Goal: Use online tool/utility: Utilize a website feature to perform a specific function

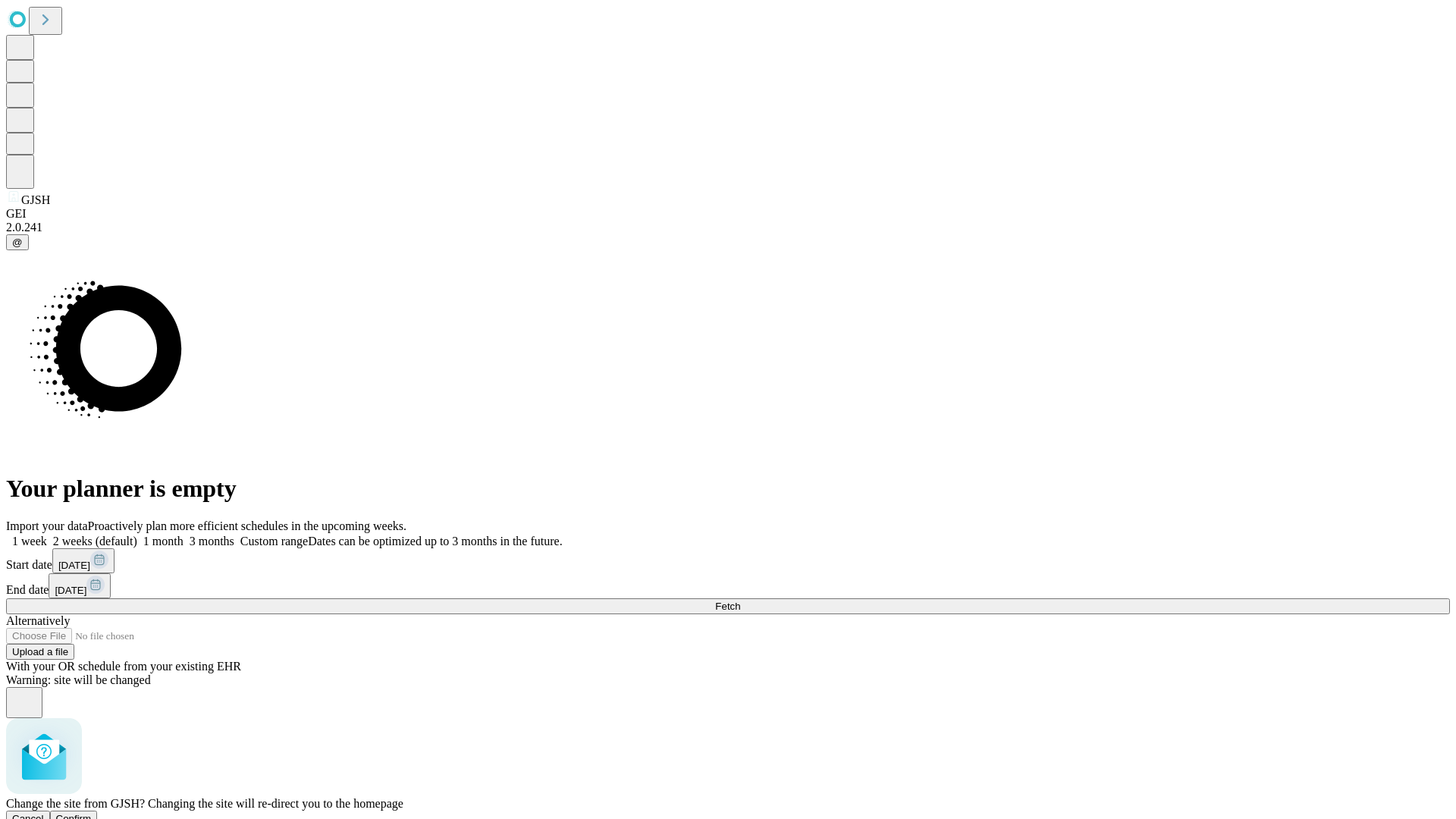
click at [92, 813] on span "Confirm" at bounding box center [73, 818] width 36 height 11
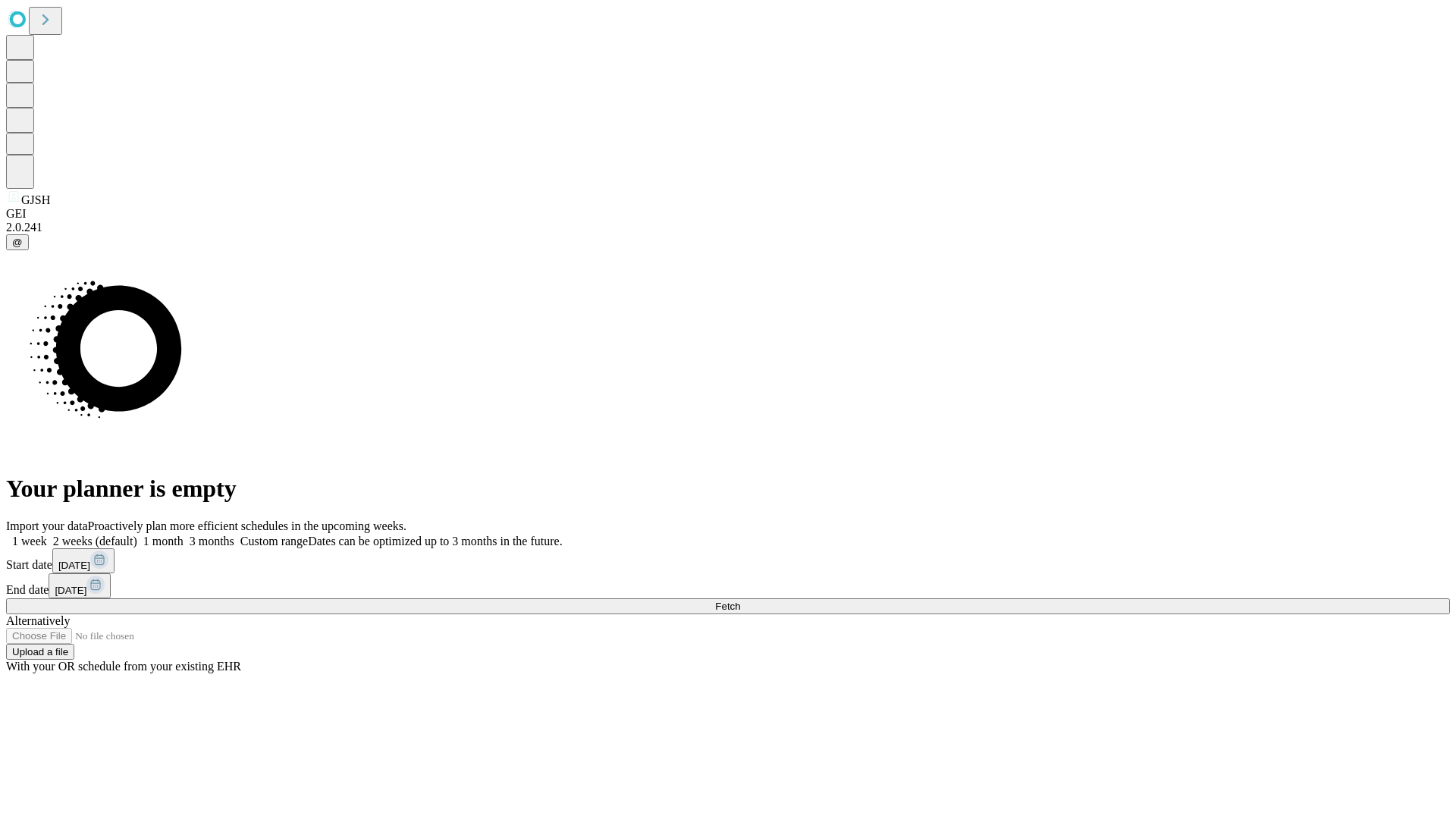
click at [47, 534] on label "1 week" at bounding box center [26, 540] width 41 height 13
click at [740, 601] on span "Fetch" at bounding box center [727, 606] width 25 height 11
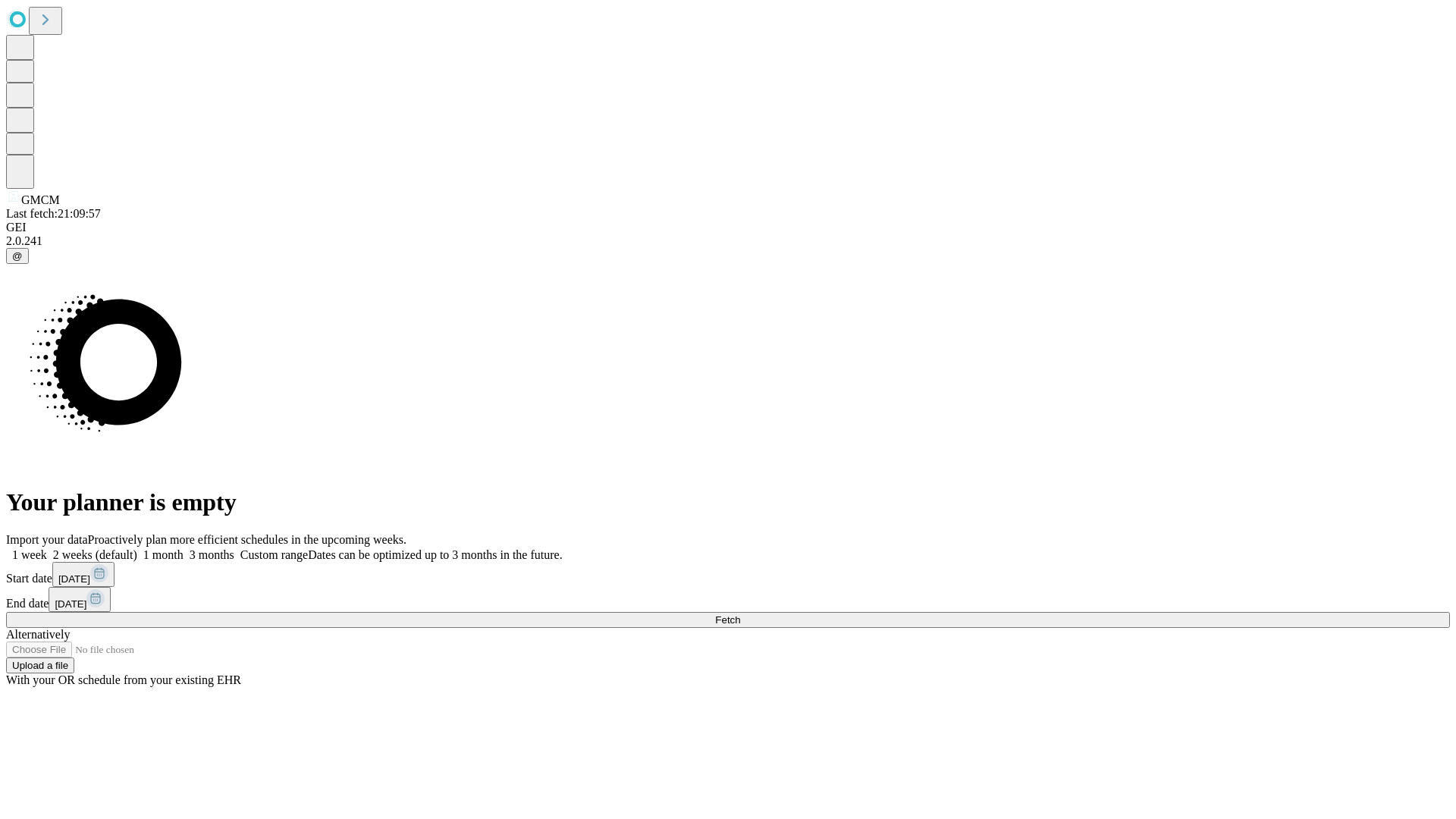
click at [47, 548] on label "1 week" at bounding box center [26, 554] width 41 height 13
click at [740, 615] on span "Fetch" at bounding box center [727, 620] width 25 height 11
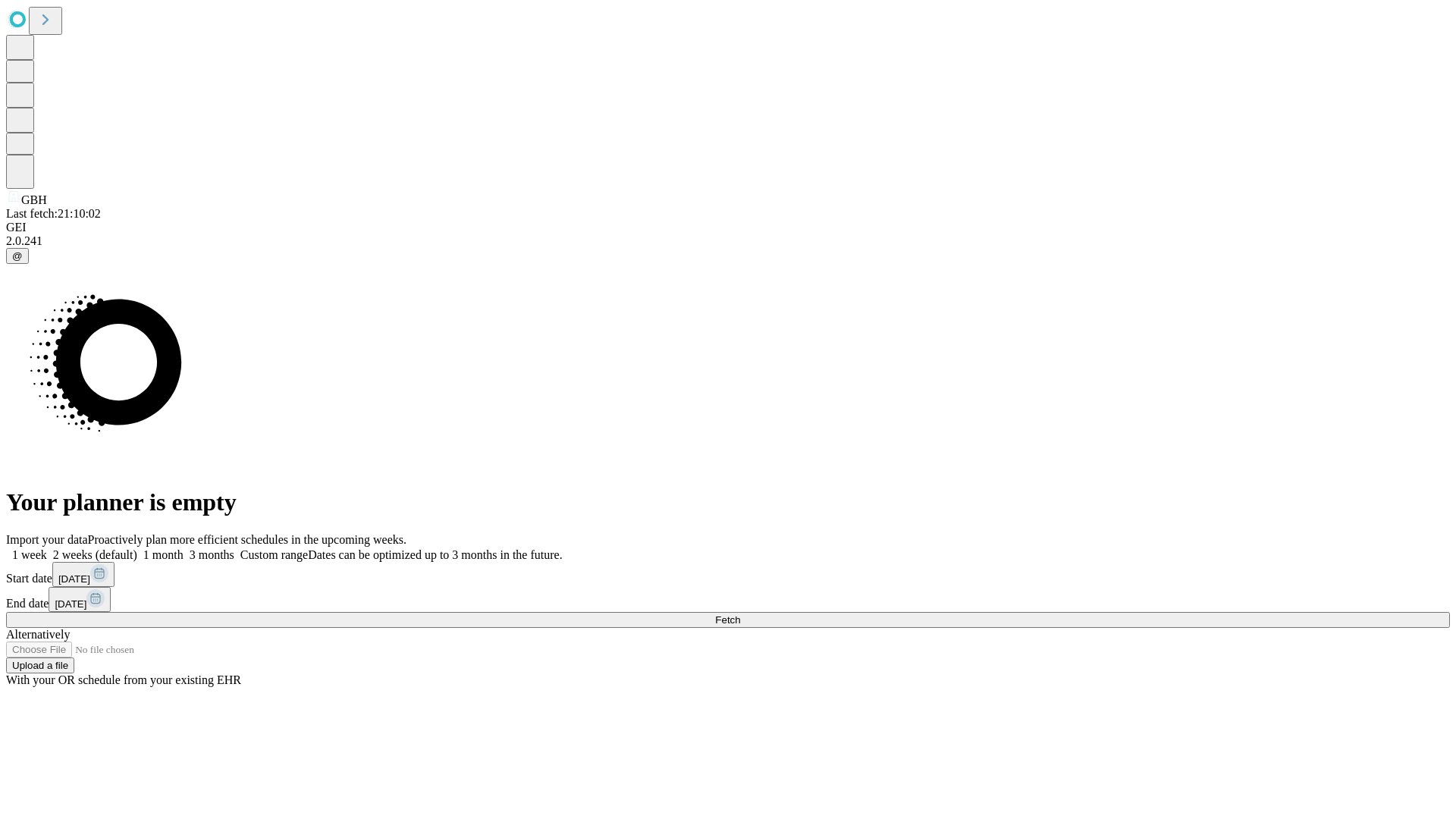
click at [47, 548] on label "1 week" at bounding box center [26, 554] width 41 height 13
click at [740, 615] on span "Fetch" at bounding box center [727, 620] width 25 height 11
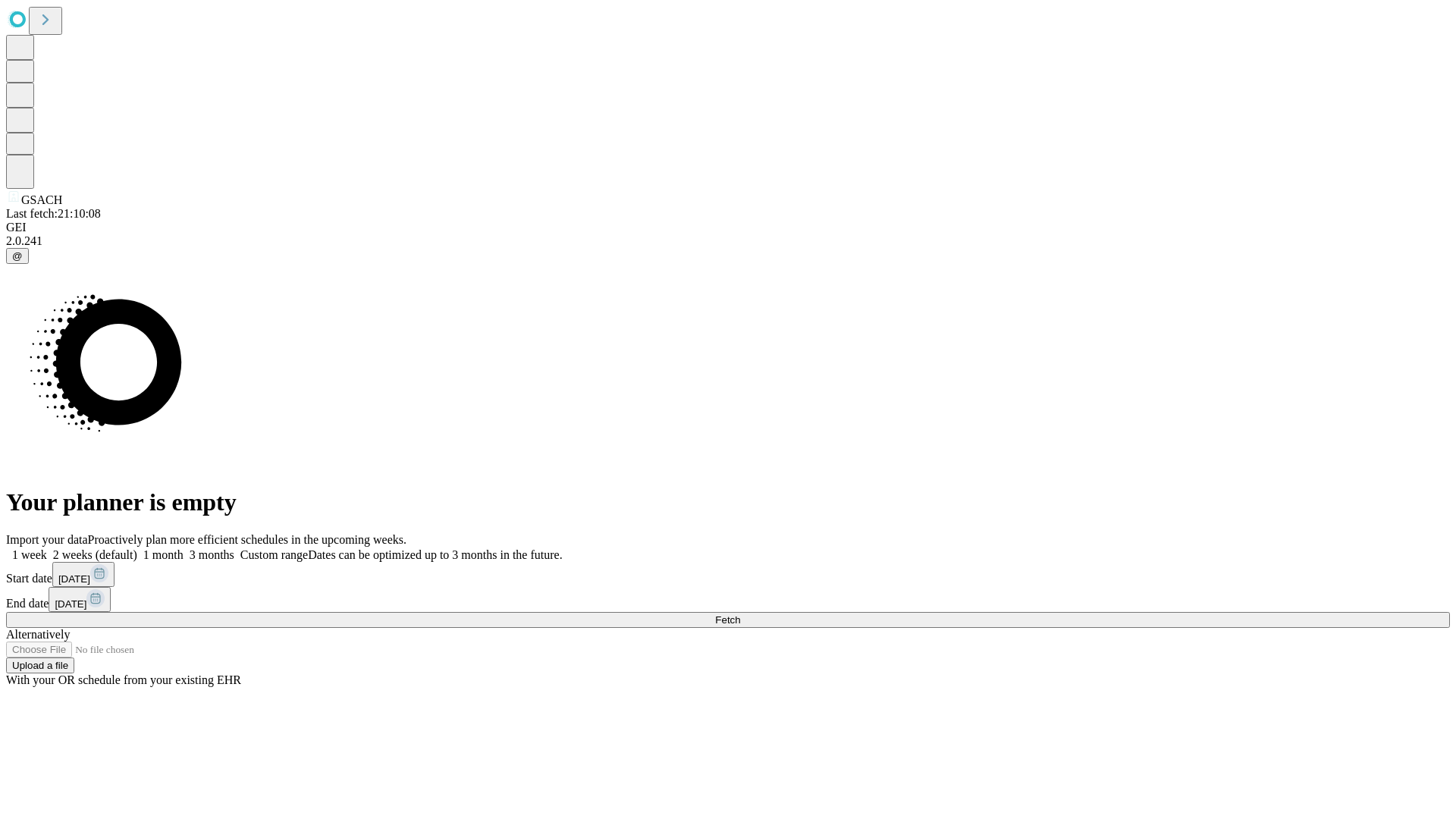
click at [47, 548] on label "1 week" at bounding box center [26, 554] width 41 height 13
click at [740, 615] on span "Fetch" at bounding box center [727, 620] width 25 height 11
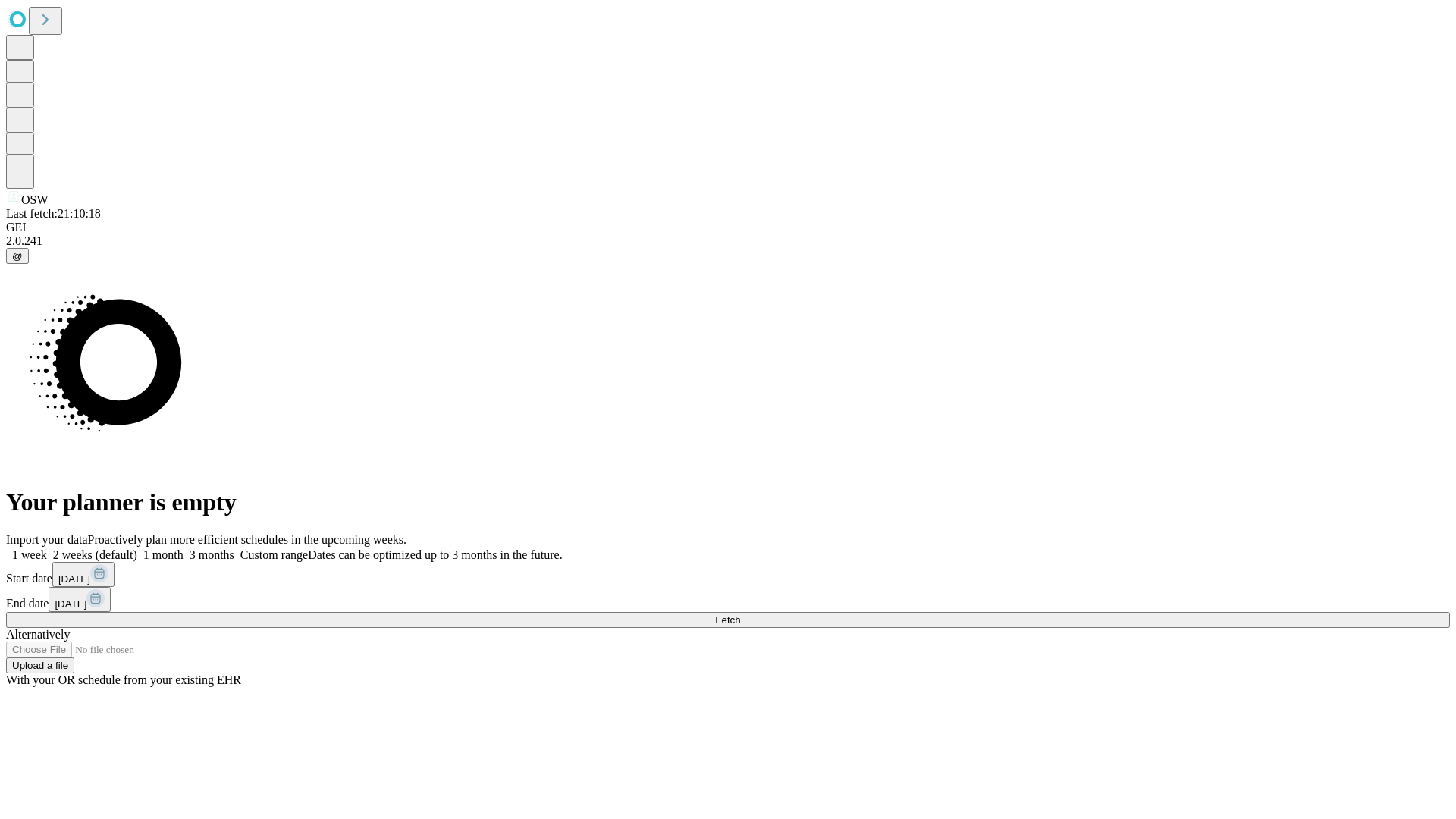
click at [47, 548] on label "1 week" at bounding box center [26, 554] width 41 height 13
click at [740, 615] on span "Fetch" at bounding box center [727, 620] width 25 height 11
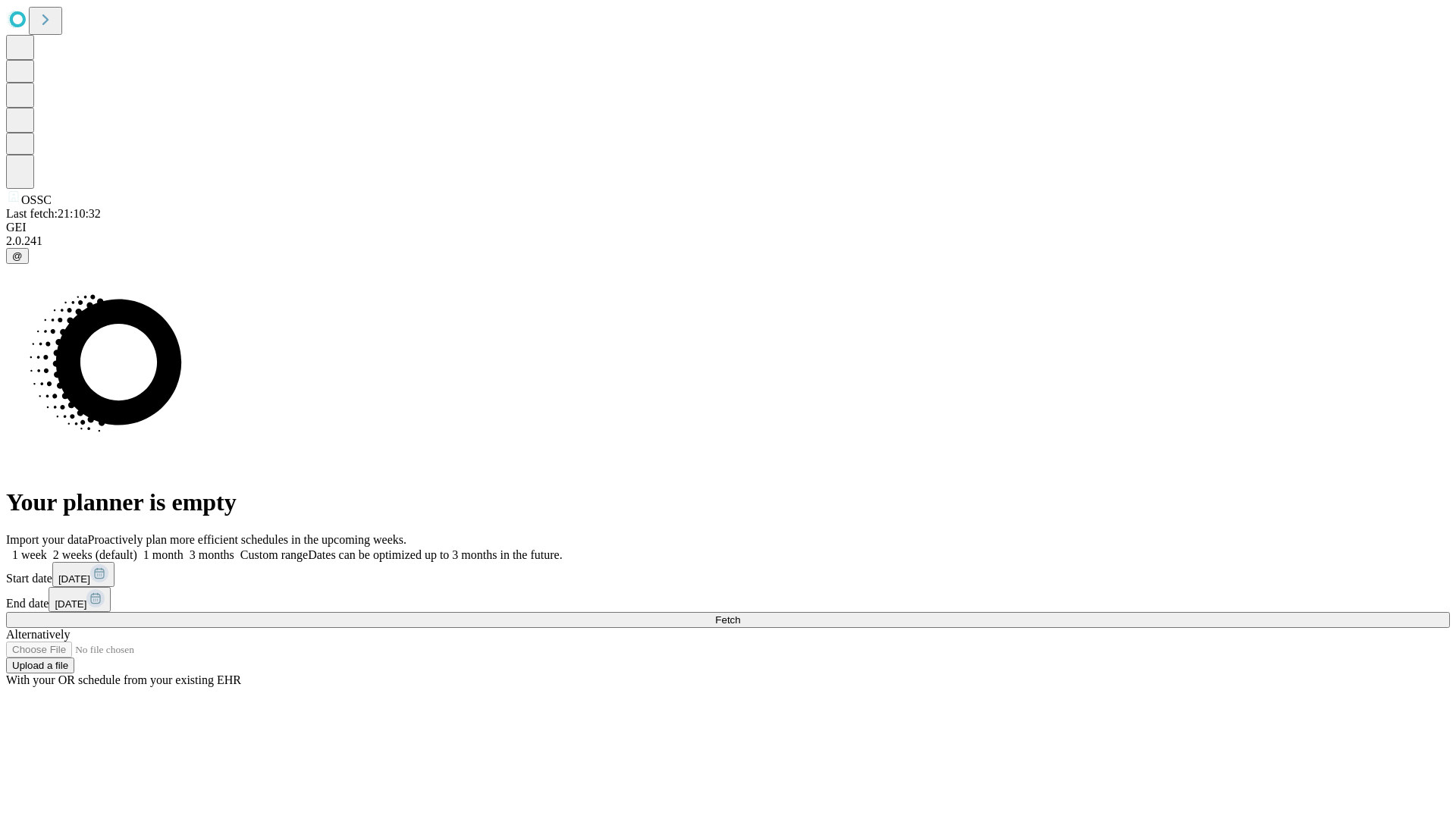
click at [47, 548] on label "1 week" at bounding box center [26, 554] width 41 height 13
click at [740, 615] on span "Fetch" at bounding box center [727, 620] width 25 height 11
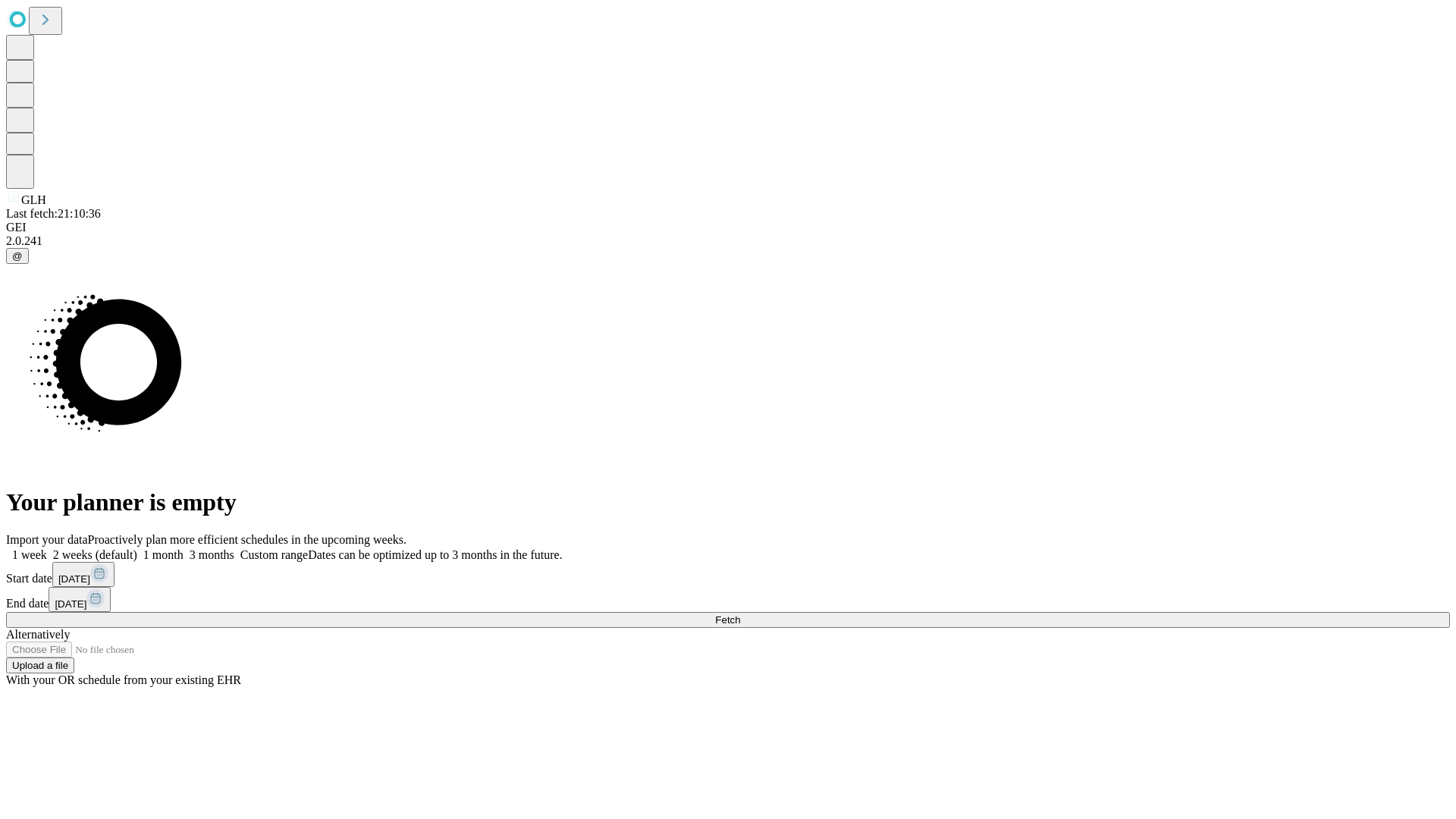
click at [47, 548] on label "1 week" at bounding box center [26, 554] width 41 height 13
click at [740, 615] on span "Fetch" at bounding box center [727, 620] width 25 height 11
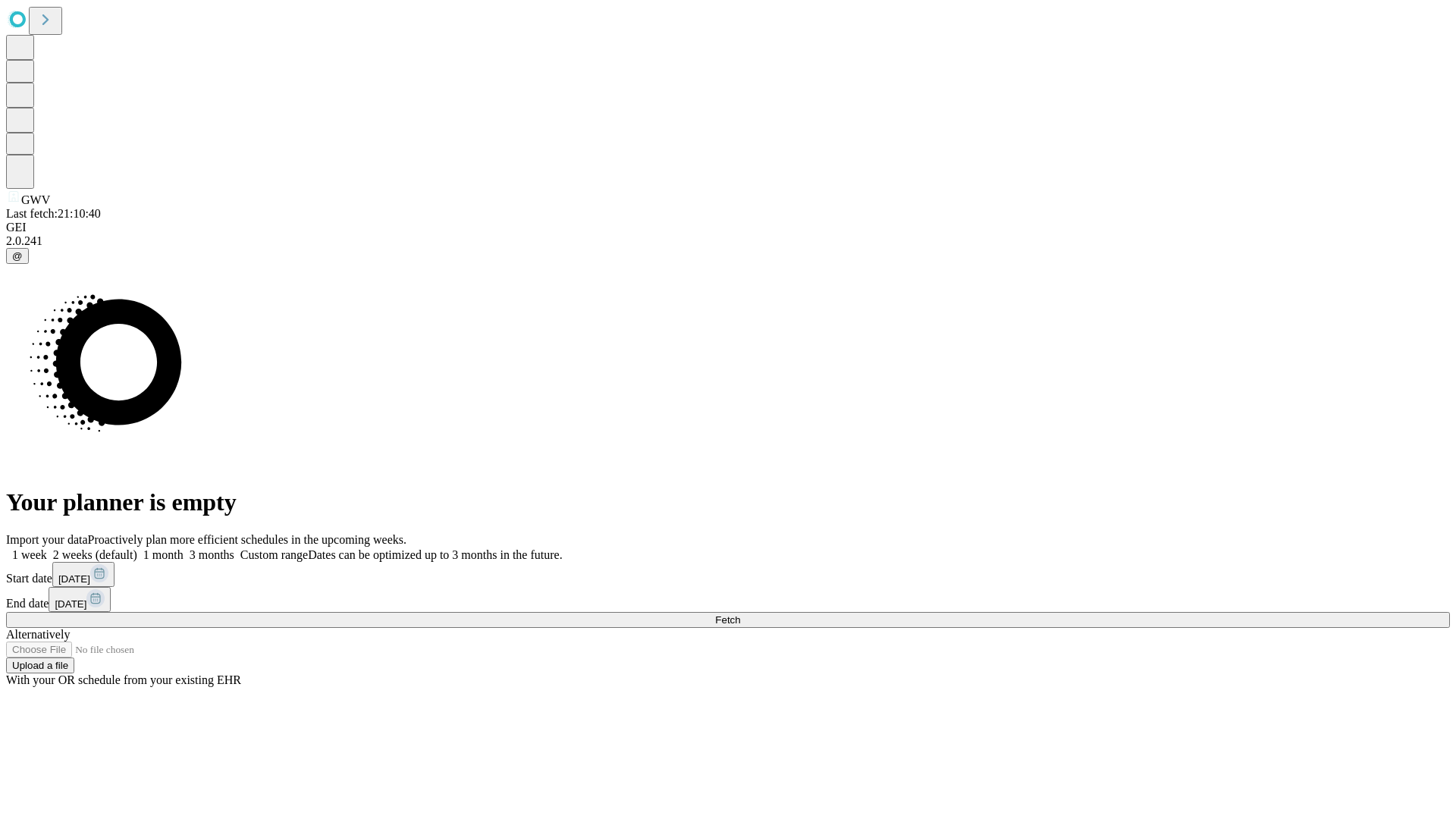
click at [47, 548] on label "1 week" at bounding box center [26, 554] width 41 height 13
click at [740, 615] on span "Fetch" at bounding box center [727, 620] width 25 height 11
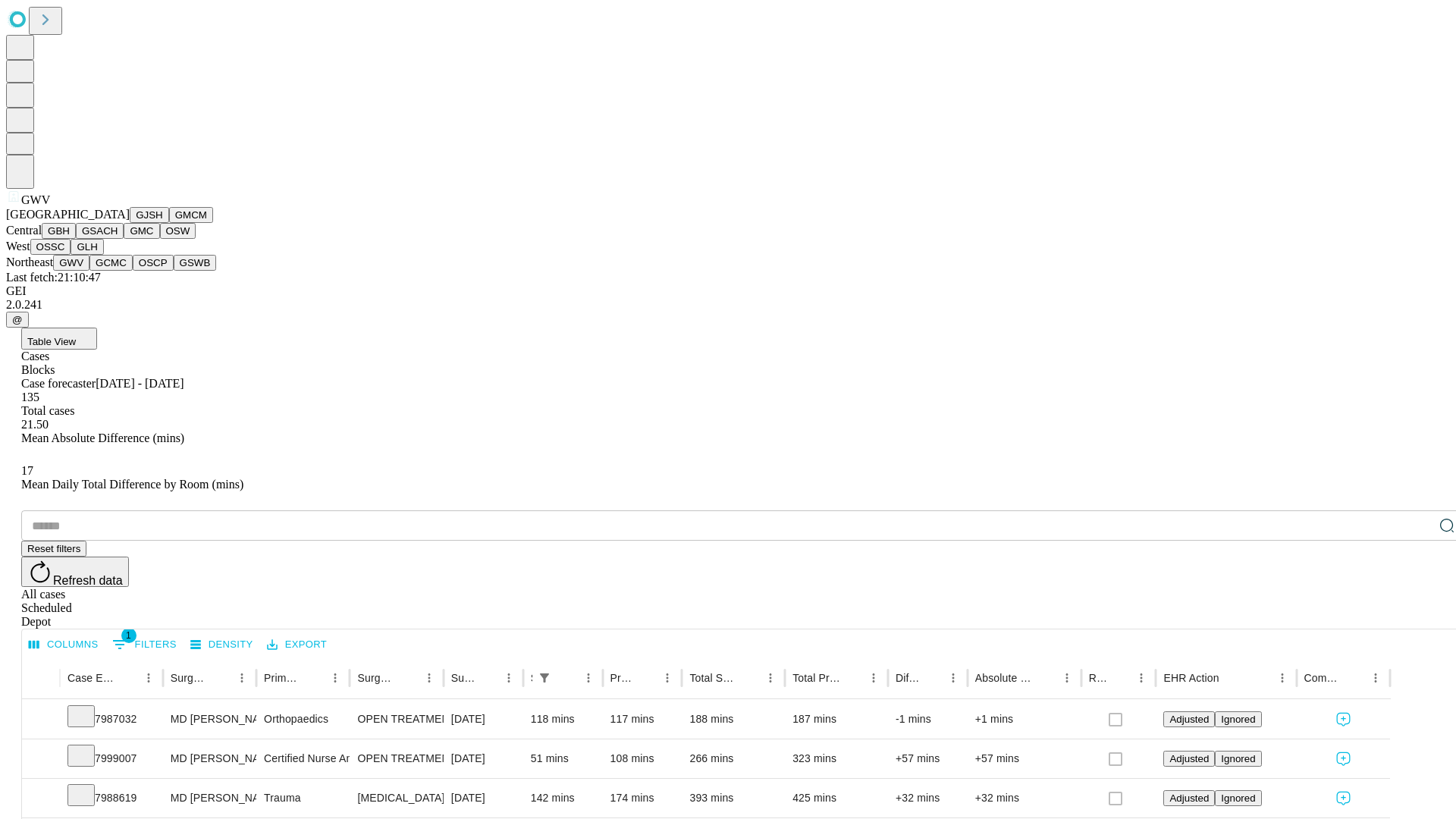
click at [118, 271] on button "GCMC" at bounding box center [111, 263] width 44 height 16
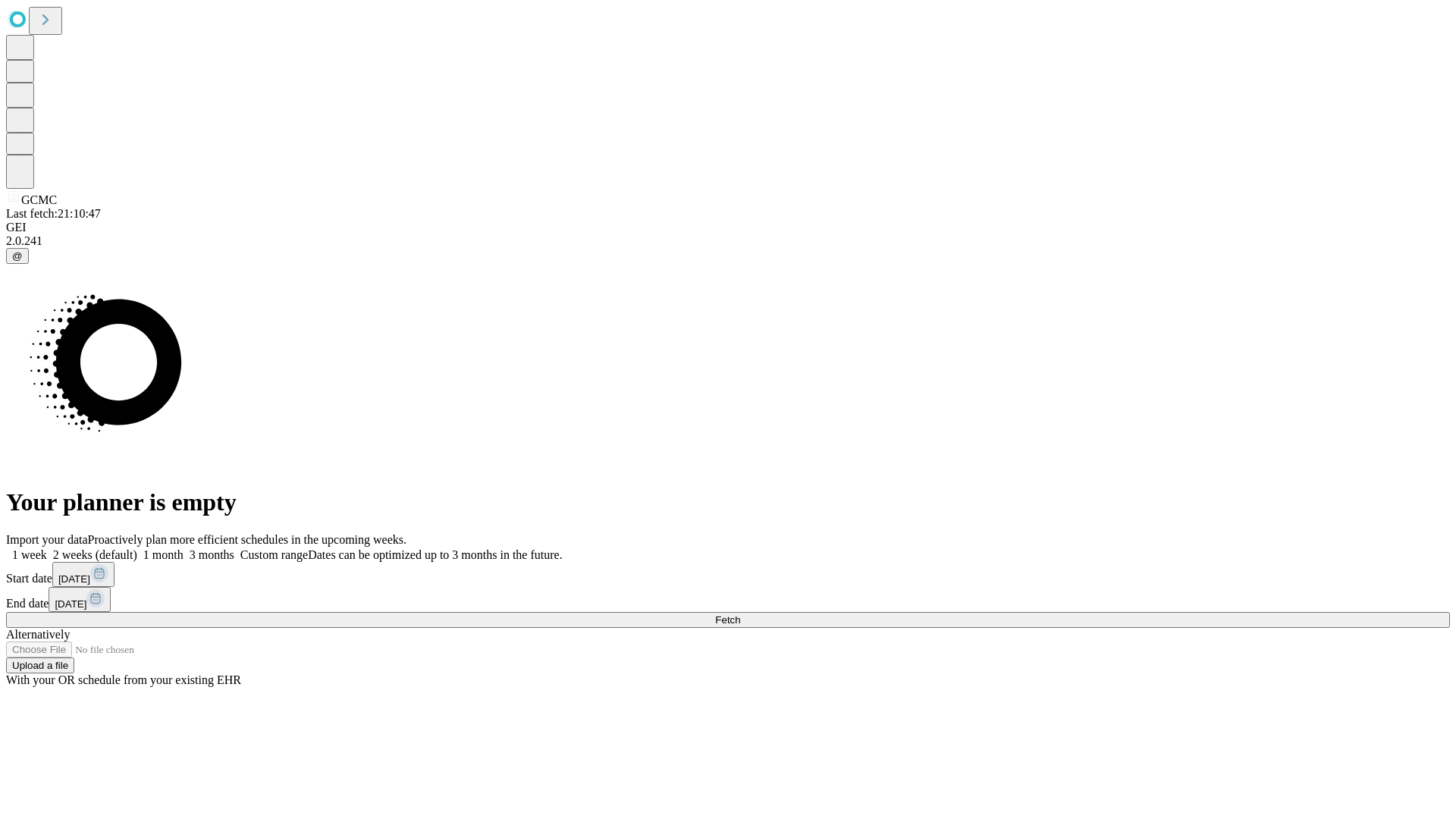
click at [47, 548] on label "1 week" at bounding box center [26, 554] width 41 height 13
click at [740, 615] on span "Fetch" at bounding box center [727, 620] width 25 height 11
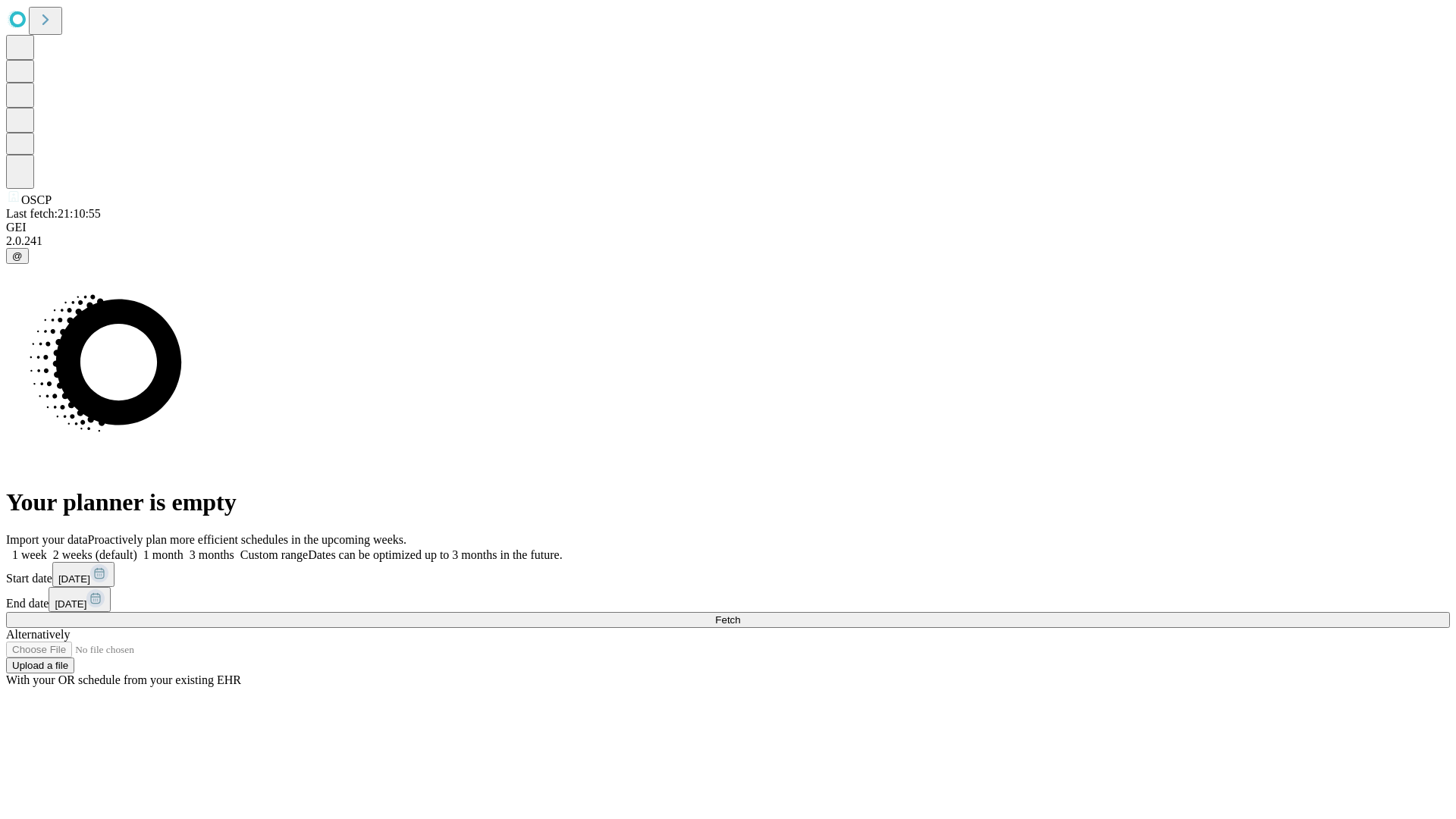
click at [47, 548] on label "1 week" at bounding box center [26, 554] width 41 height 13
click at [740, 615] on span "Fetch" at bounding box center [727, 620] width 25 height 11
